Goal: Browse casually

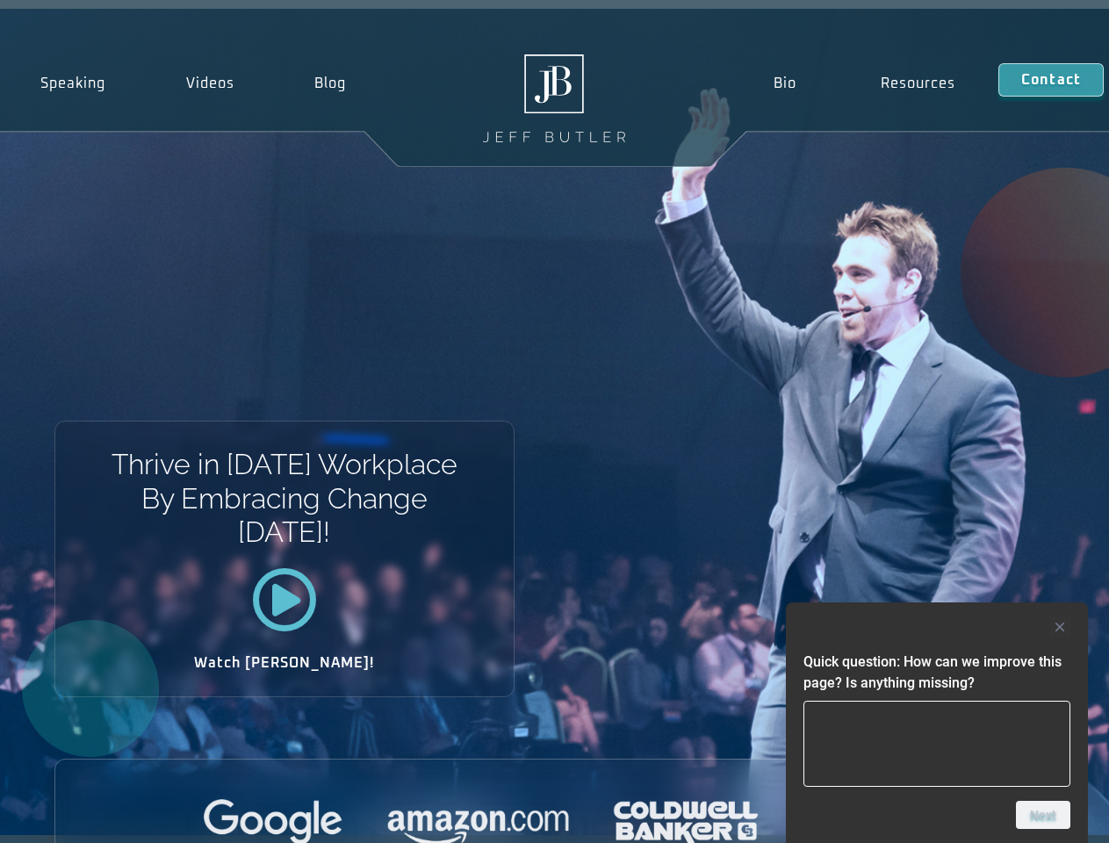
click at [554, 422] on div "Thrive in [DATE] Workplace By Embracing Change [DATE]! Watch [PERSON_NAME]!" at bounding box center [554, 422] width 1109 height 826
click at [937, 627] on div at bounding box center [937, 627] width 267 height 21
click at [1043, 815] on div at bounding box center [554, 823] width 999 height 48
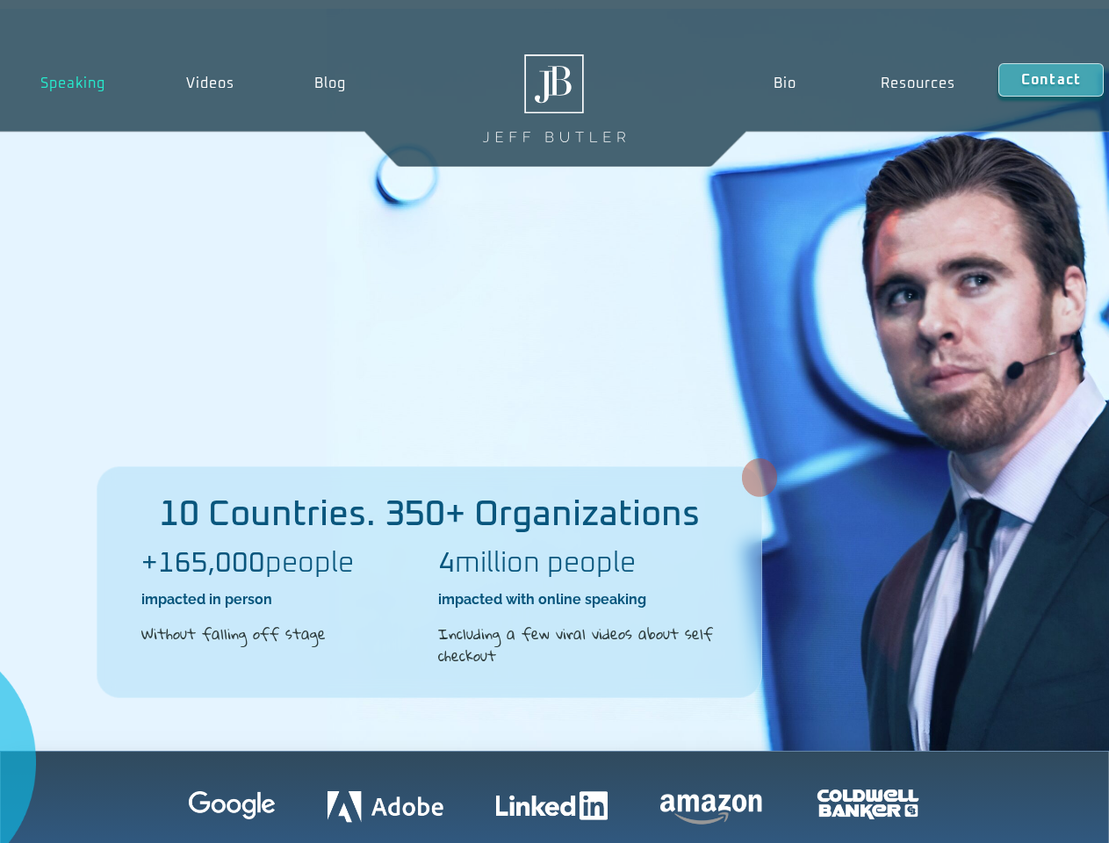
click at [554, 422] on div "10 Countries. 350+ Organizations +165,000 people impacted in person Without fal…" at bounding box center [554, 380] width 1109 height 742
